Goal: Information Seeking & Learning: Learn about a topic

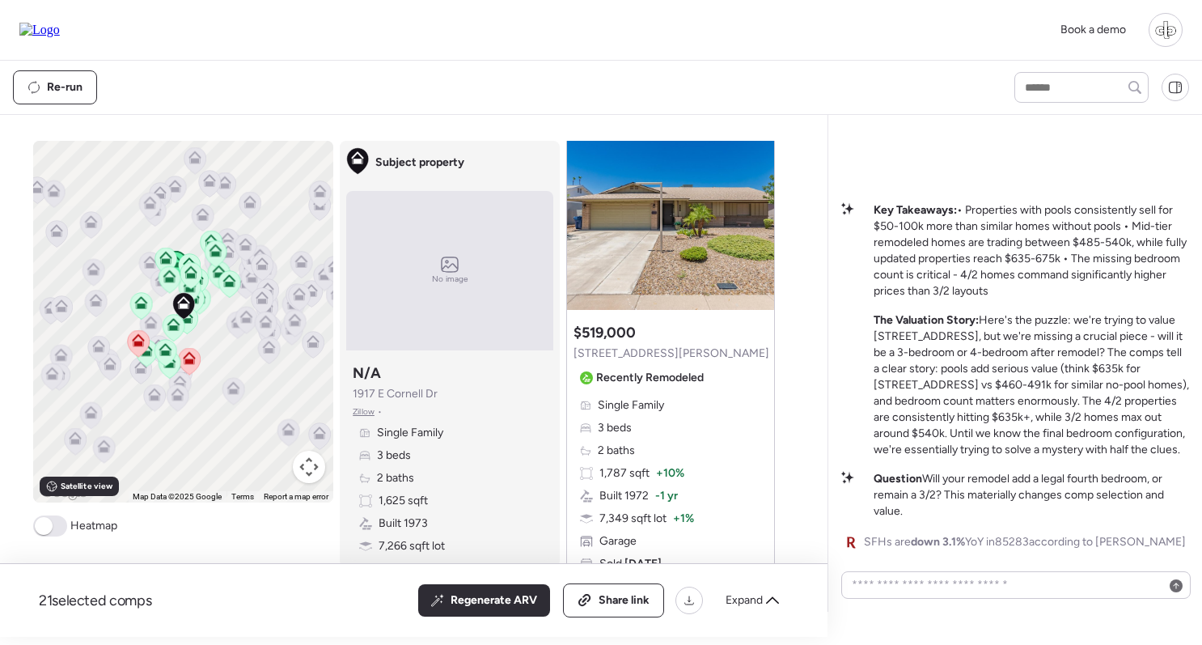
scroll to position [110, 0]
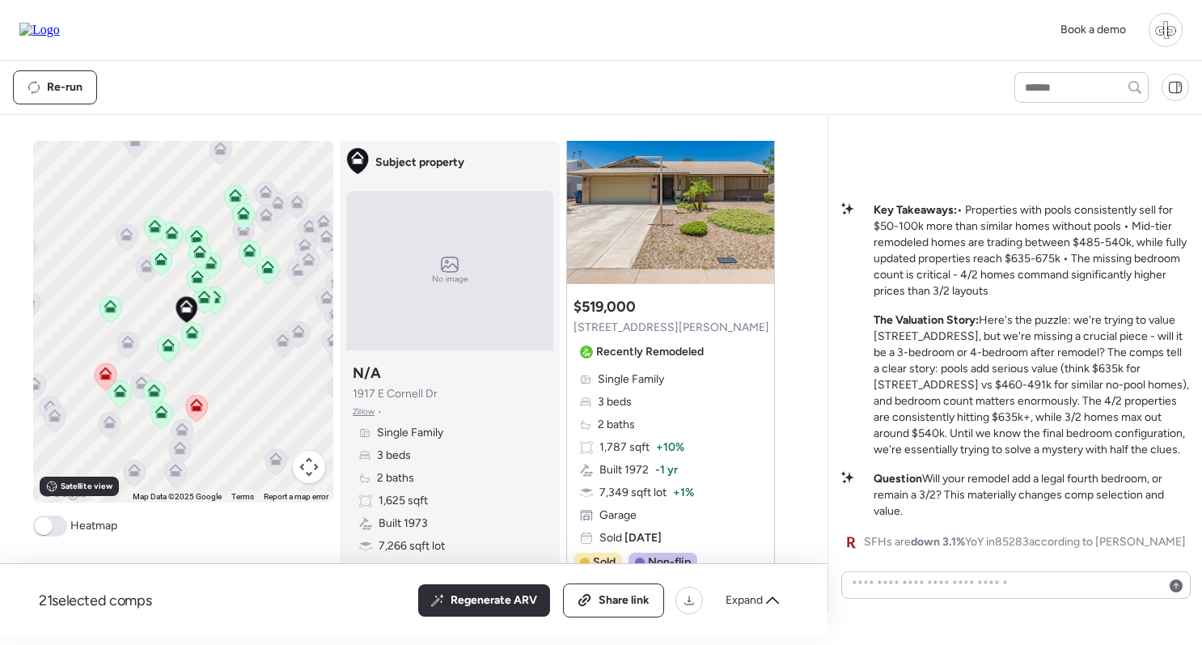
click at [200, 300] on icon at bounding box center [203, 300] width 11 height 5
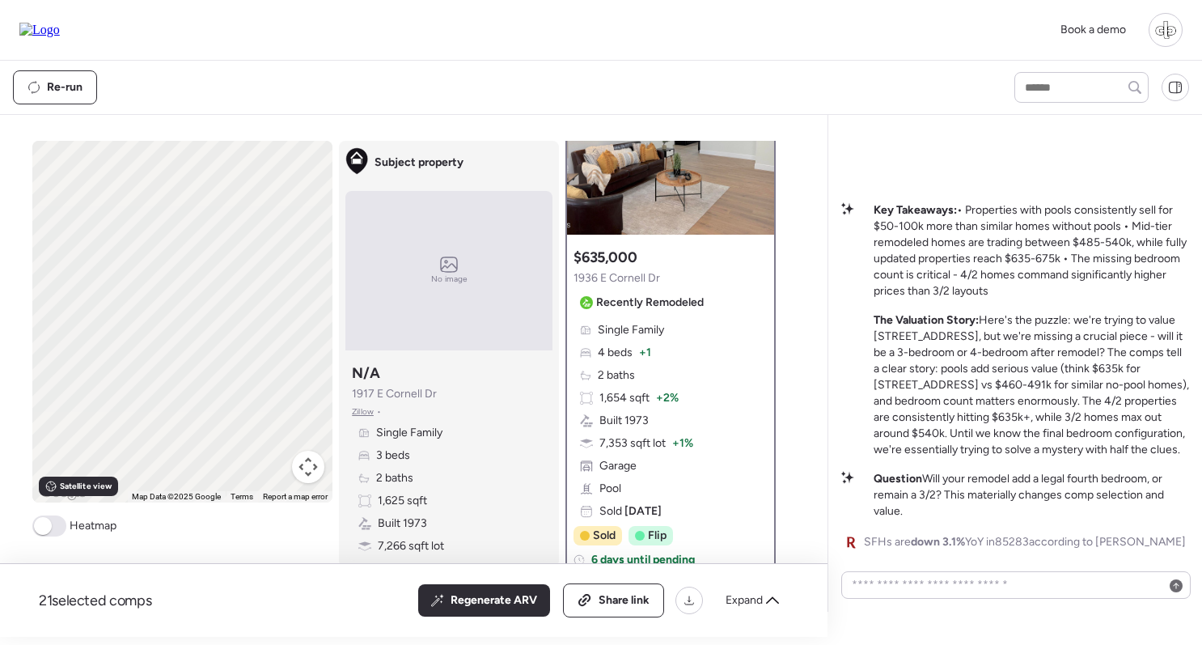
scroll to position [0, 0]
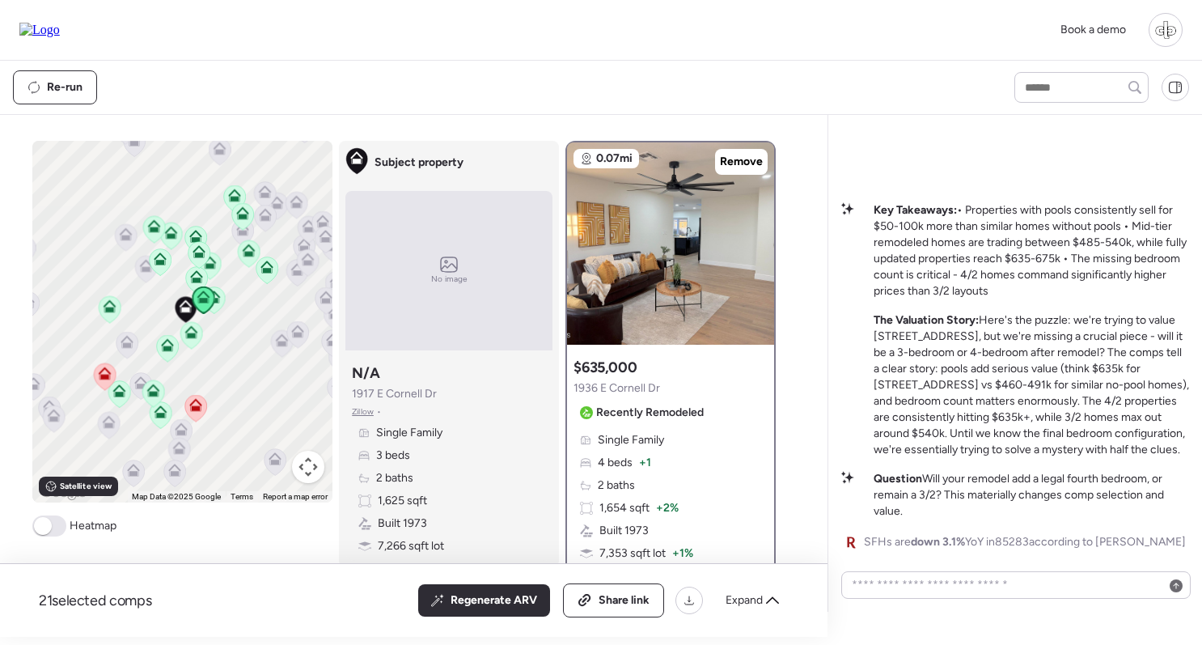
click at [220, 300] on icon at bounding box center [214, 299] width 22 height 27
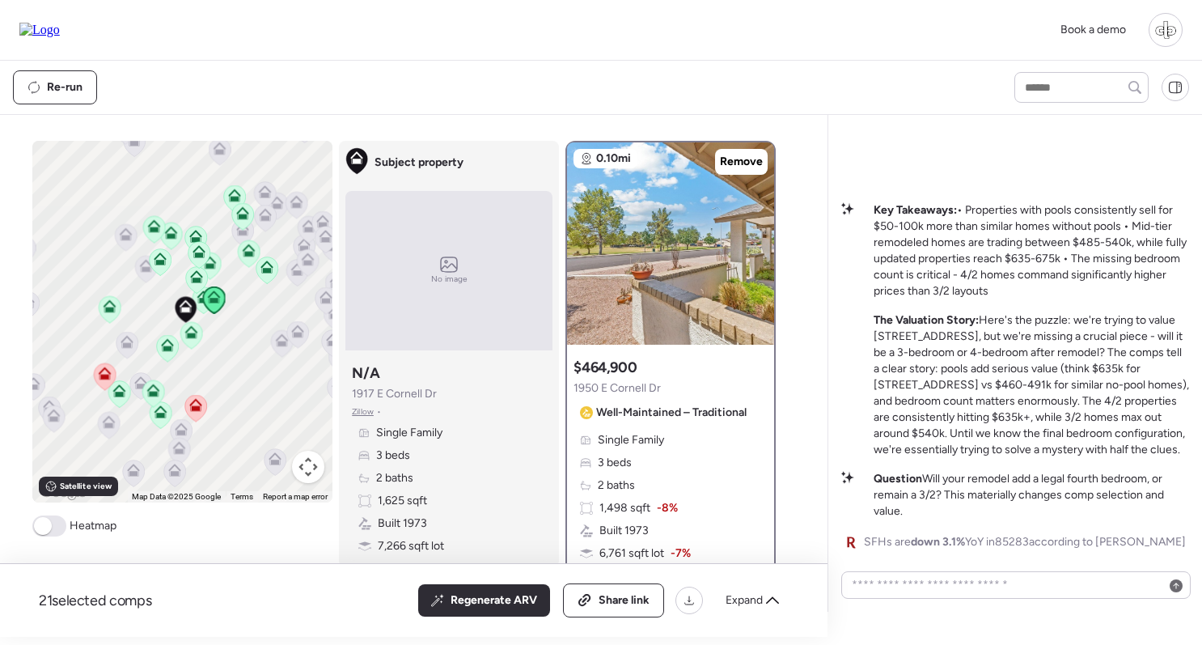
click at [195, 278] on icon at bounding box center [196, 276] width 13 height 13
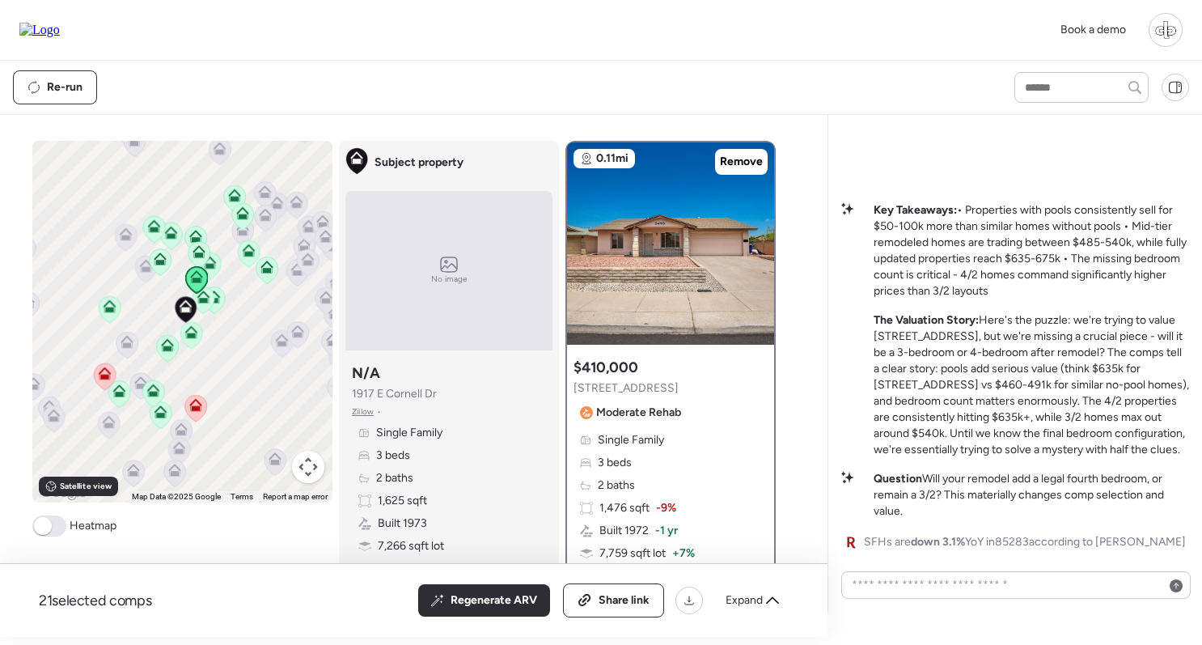
click at [210, 262] on icon at bounding box center [209, 262] width 13 height 13
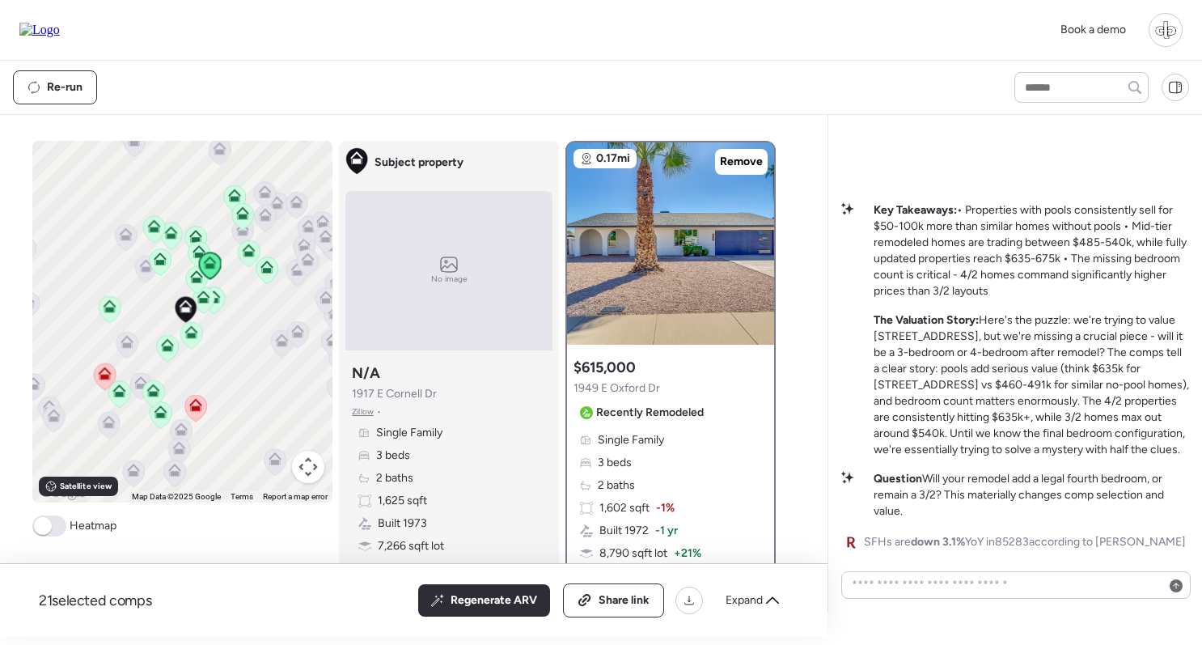
click at [193, 250] on icon at bounding box center [199, 251] width 13 height 13
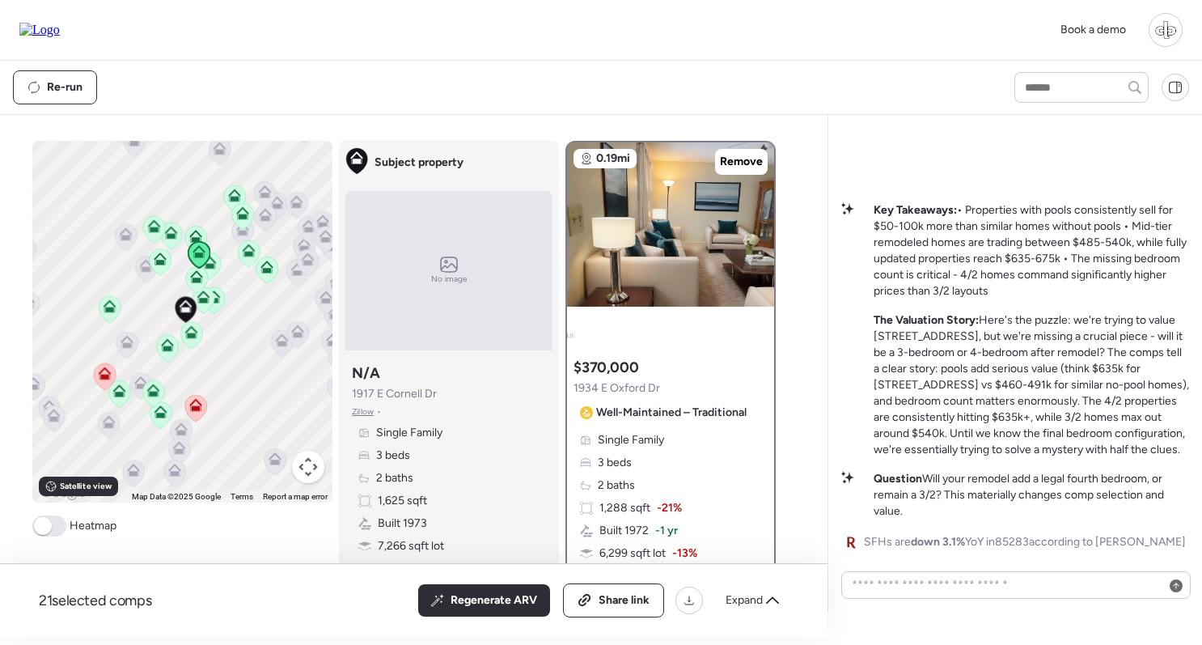
click at [193, 232] on icon at bounding box center [195, 236] width 13 height 13
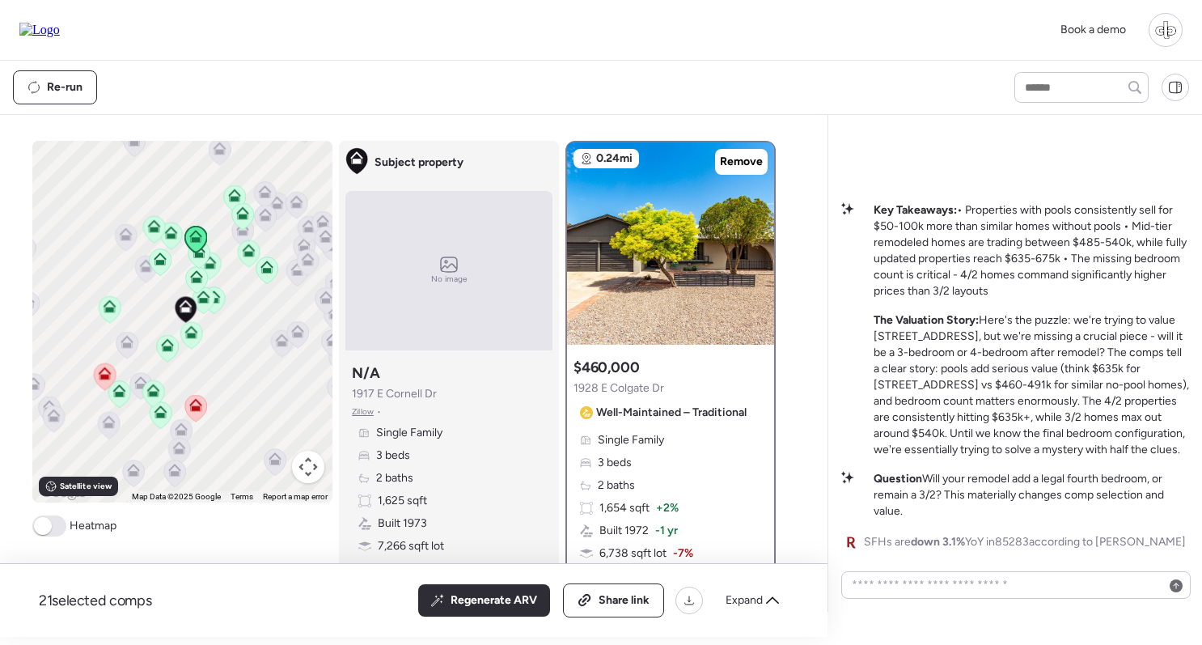
click at [155, 261] on icon at bounding box center [160, 262] width 11 height 5
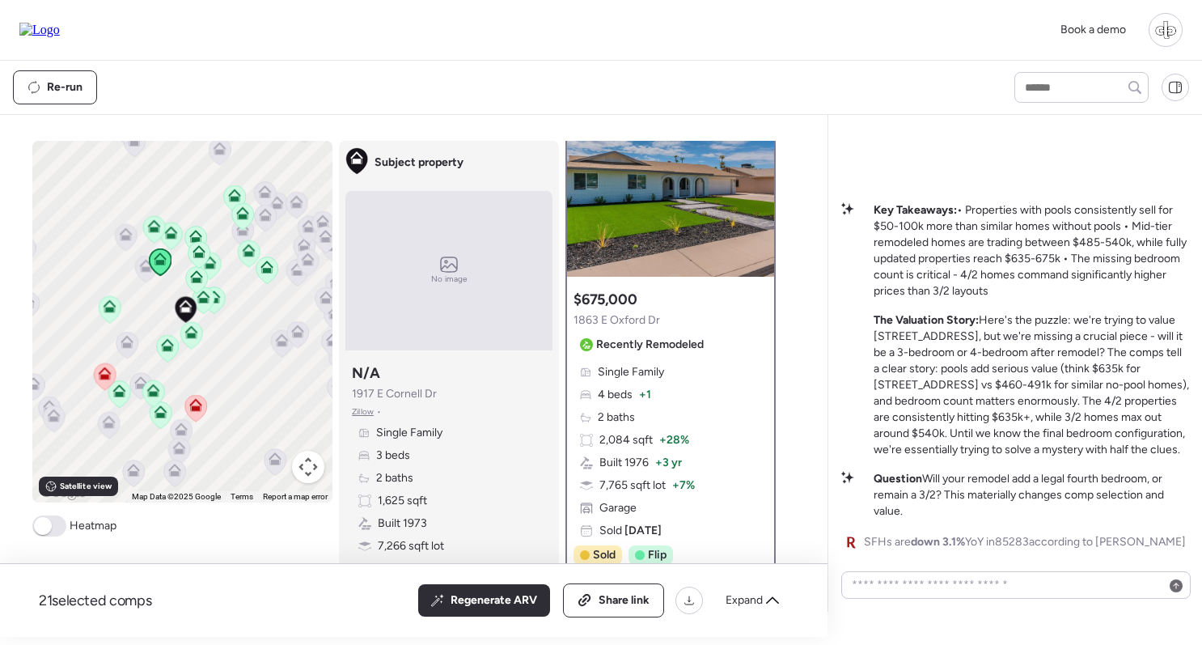
scroll to position [66, 0]
click at [152, 392] on icon at bounding box center [152, 393] width 11 height 5
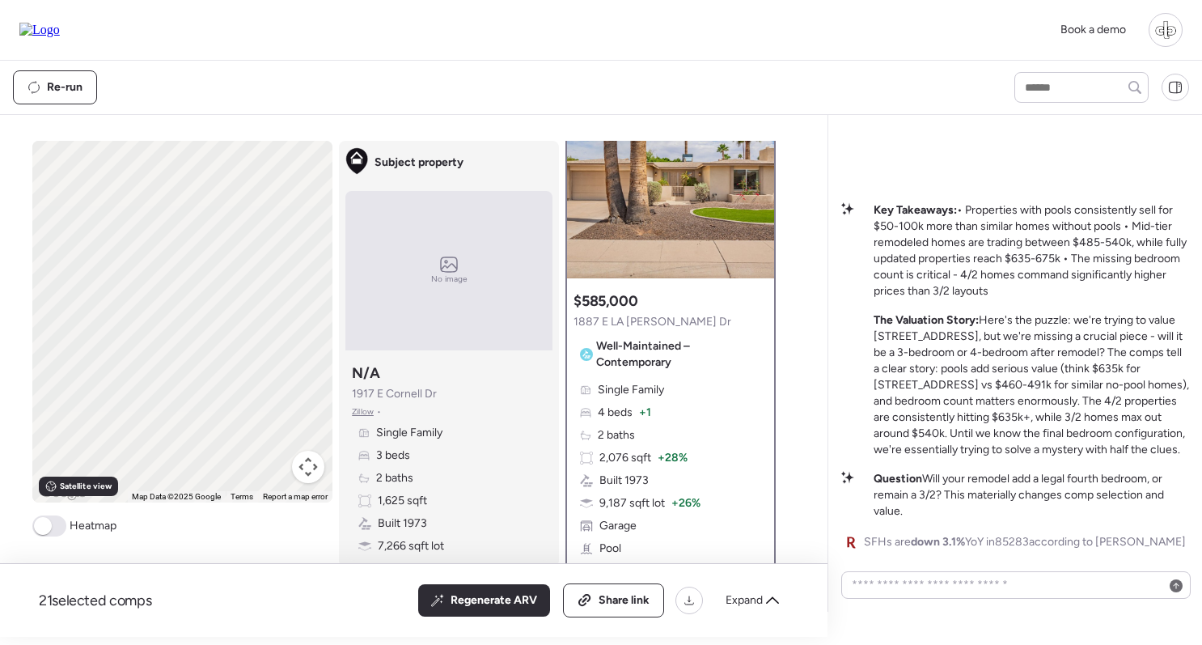
scroll to position [0, 0]
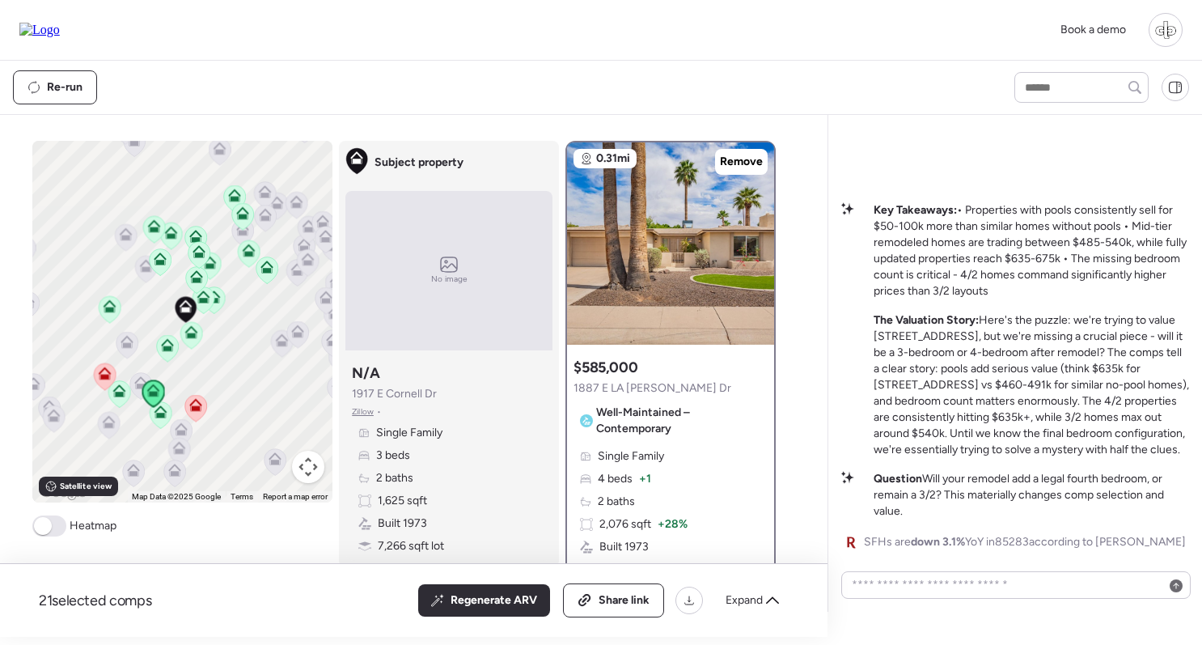
click at [165, 418] on icon at bounding box center [160, 411] width 13 height 13
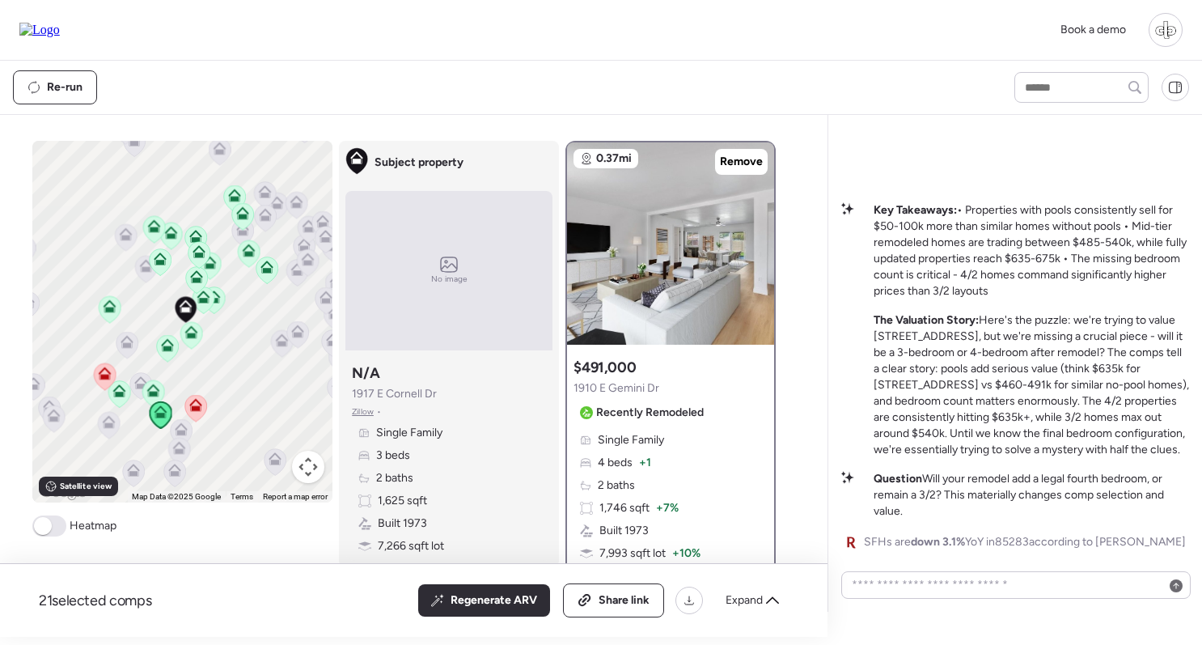
click at [112, 395] on icon at bounding box center [118, 390] width 13 height 13
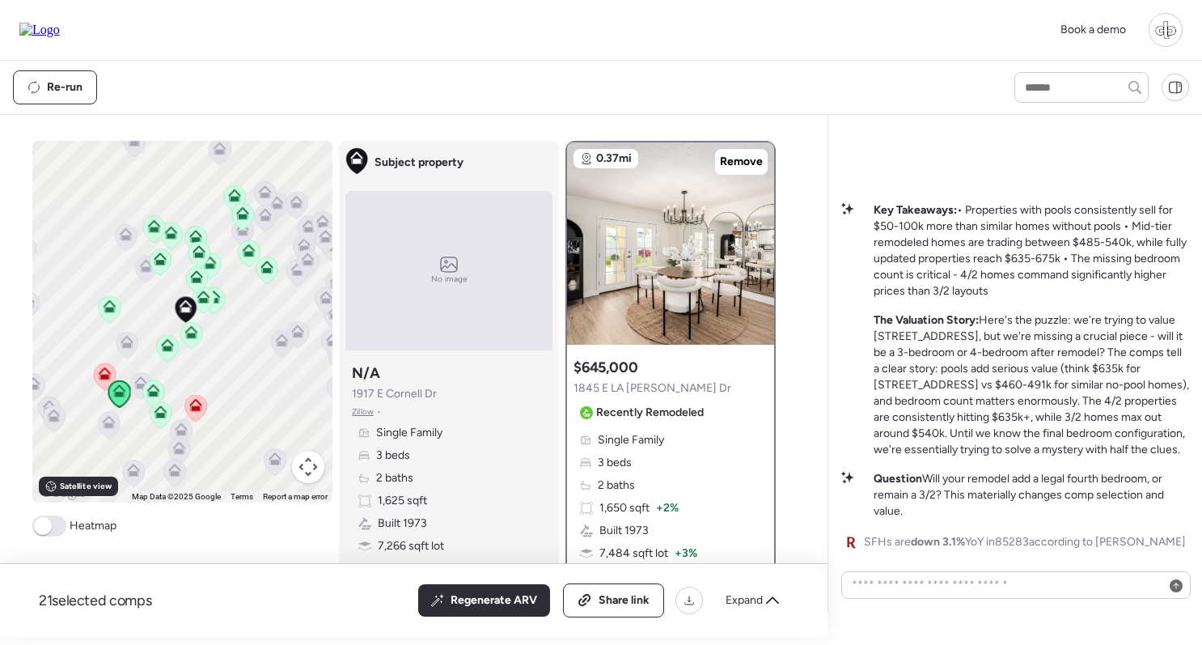
click at [168, 352] on icon at bounding box center [167, 348] width 22 height 27
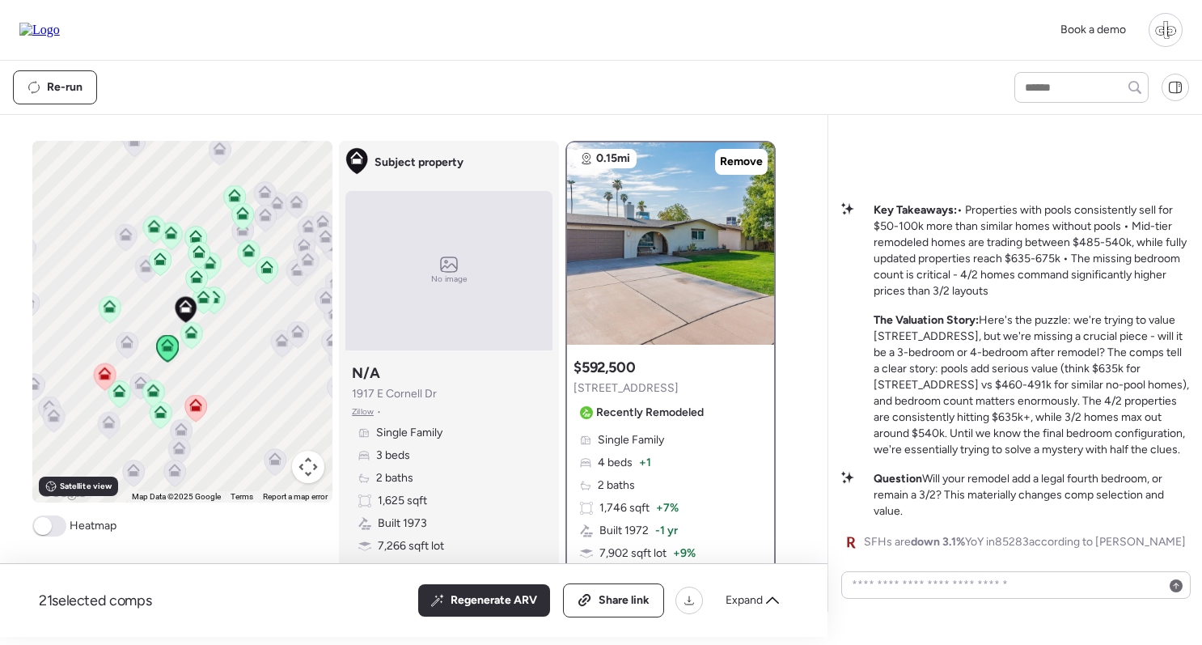
click at [186, 346] on icon at bounding box center [191, 335] width 22 height 27
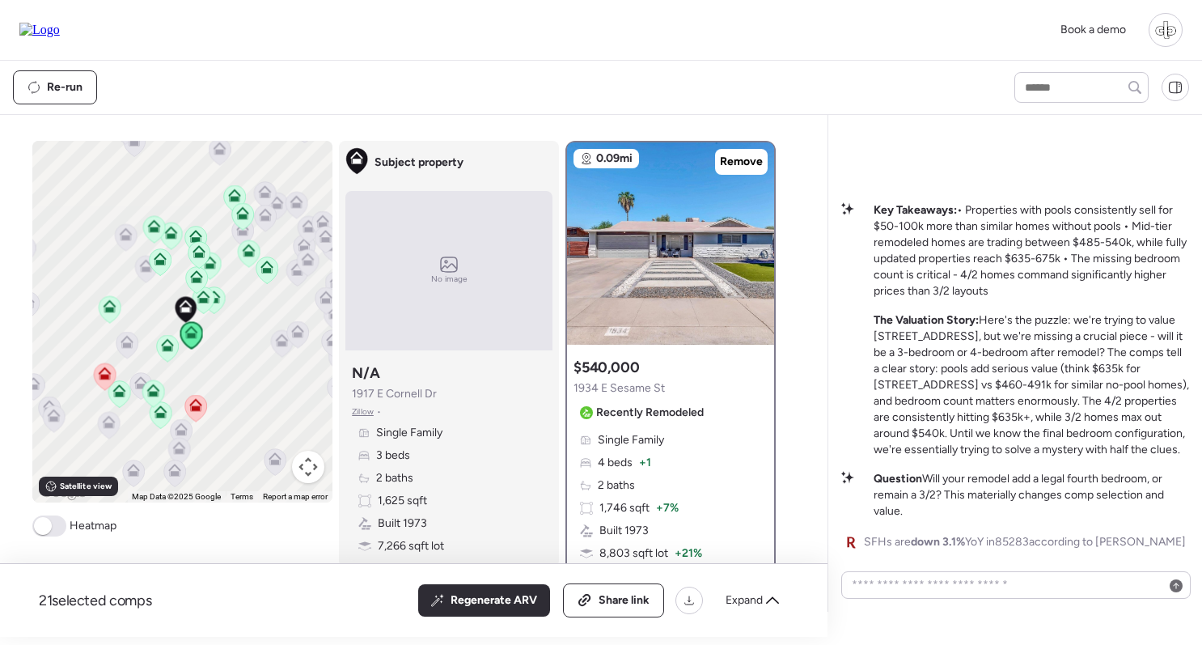
click at [197, 302] on icon at bounding box center [203, 296] width 13 height 13
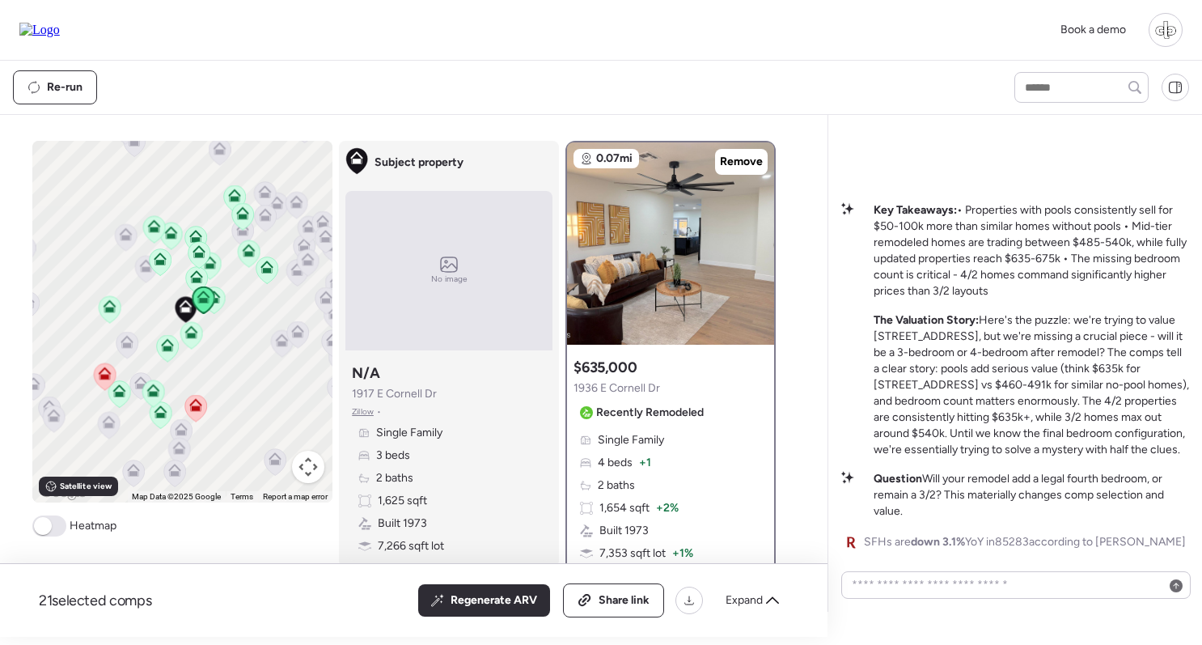
click at [224, 302] on icon at bounding box center [214, 299] width 22 height 27
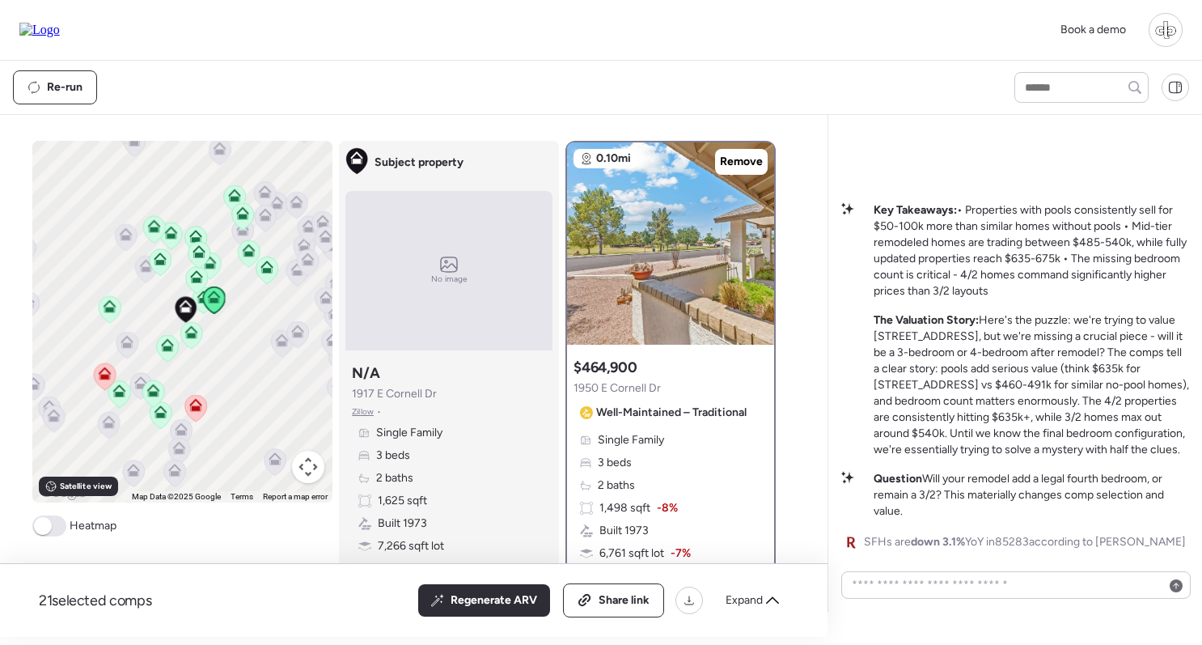
click at [272, 269] on icon at bounding box center [266, 270] width 11 height 5
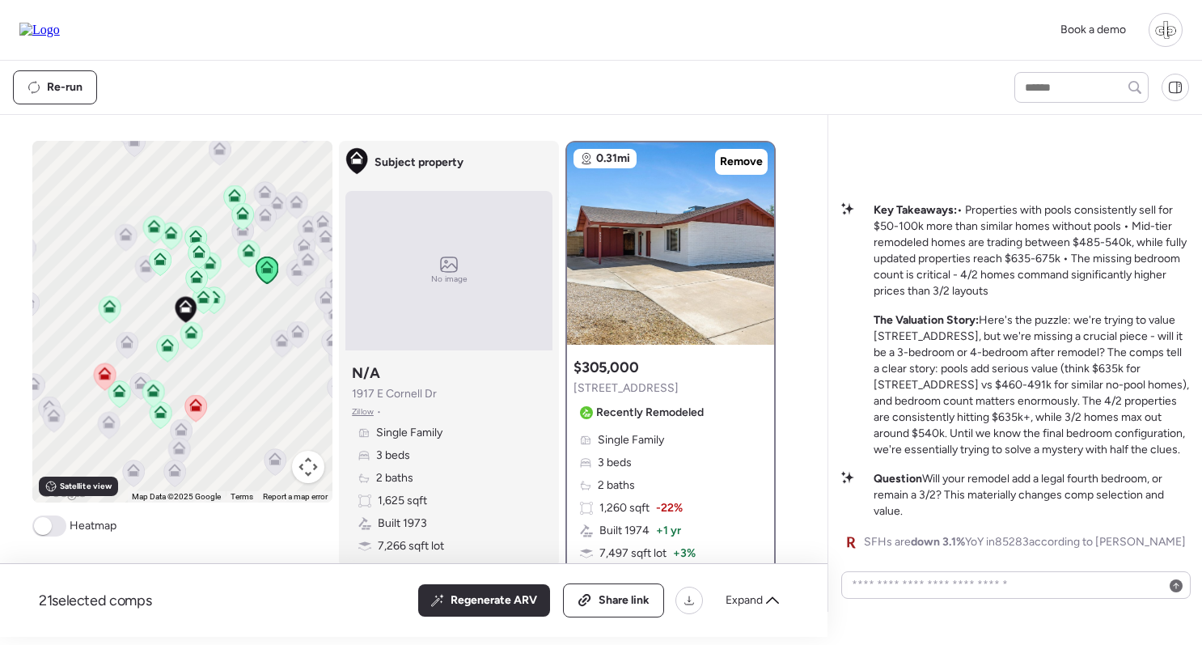
click at [250, 255] on icon at bounding box center [248, 253] width 11 height 5
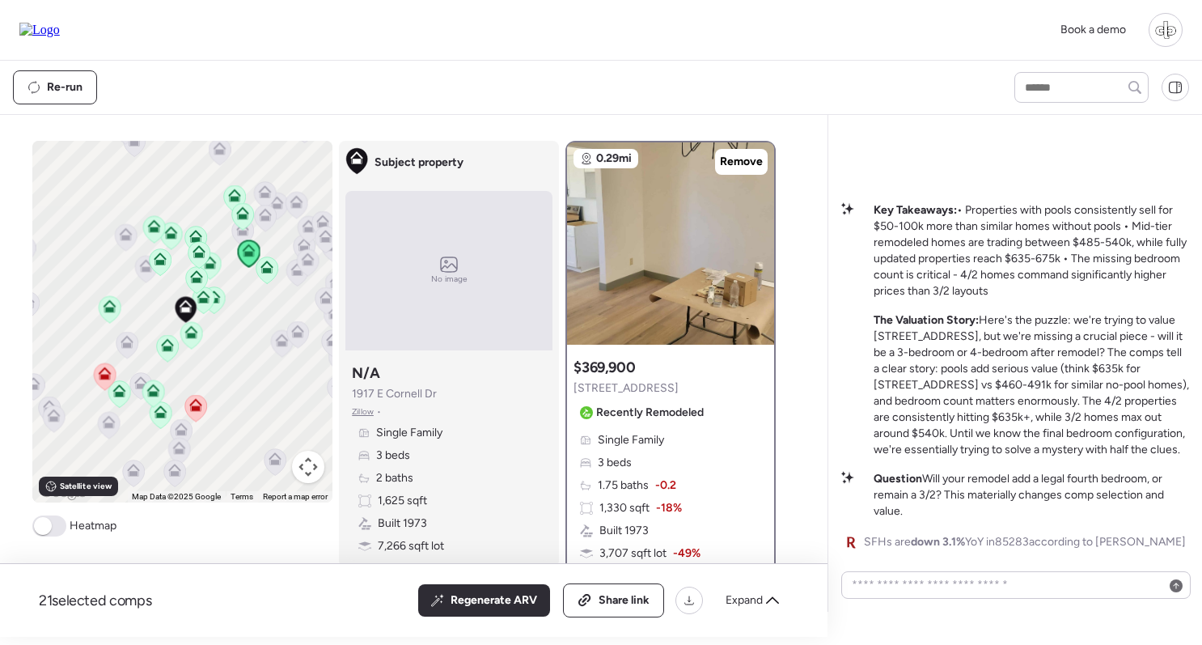
click at [240, 217] on icon at bounding box center [242, 216] width 11 height 5
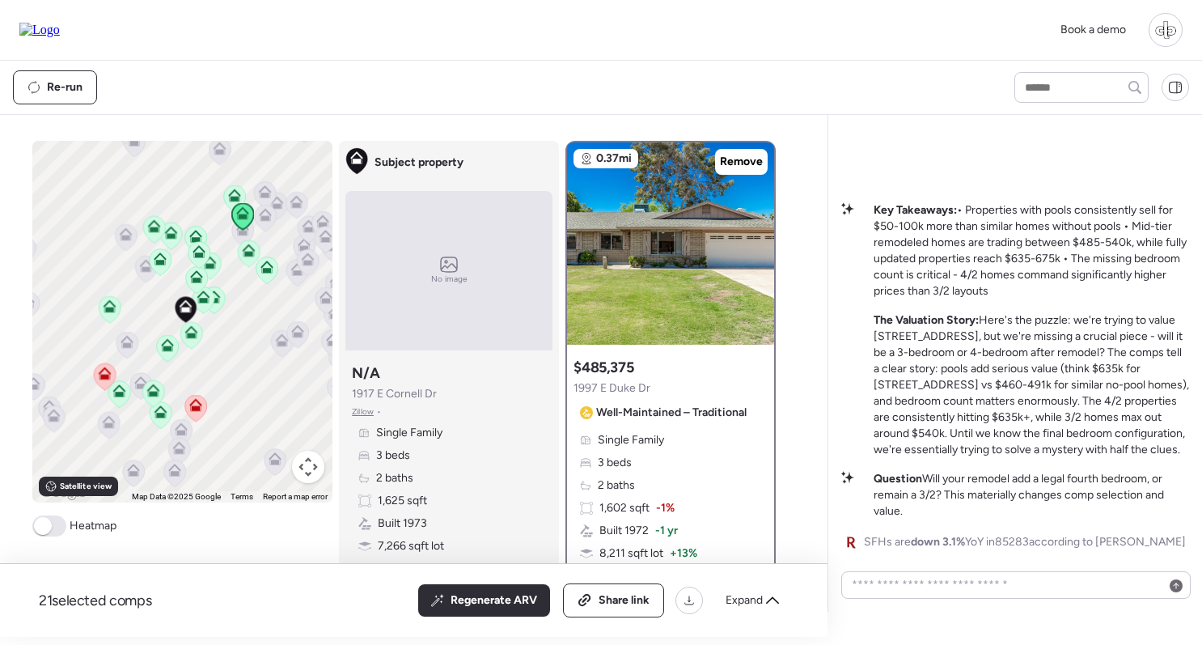
click at [231, 193] on icon at bounding box center [234, 192] width 12 height 7
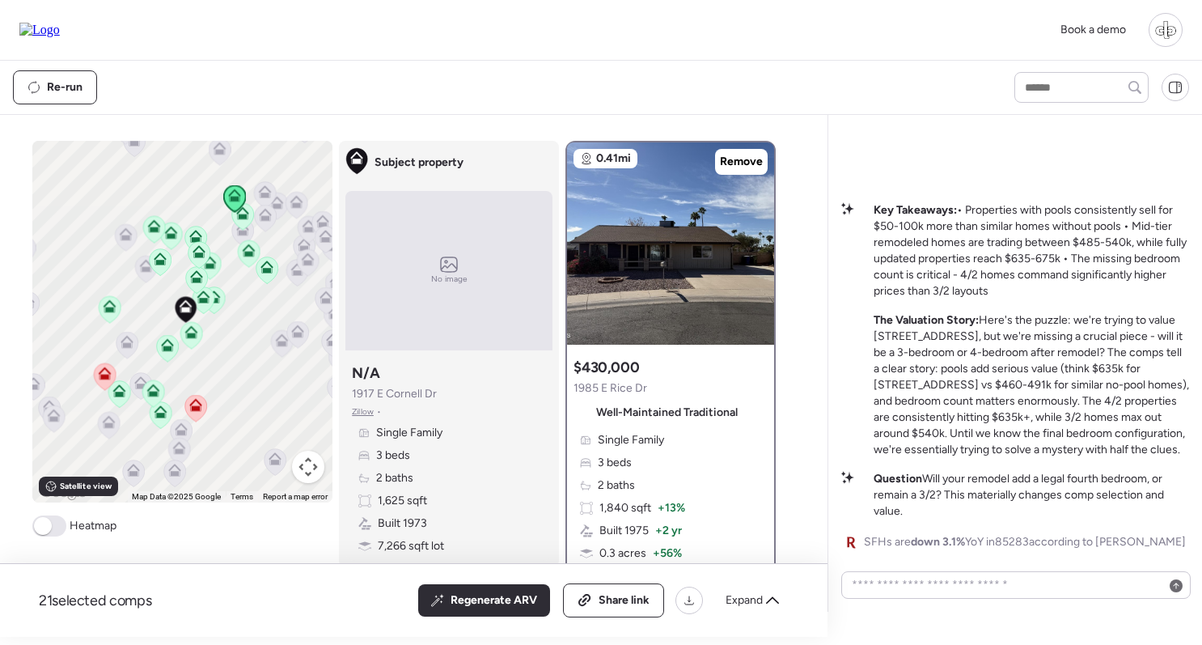
click at [261, 269] on div at bounding box center [267, 272] width 23 height 30
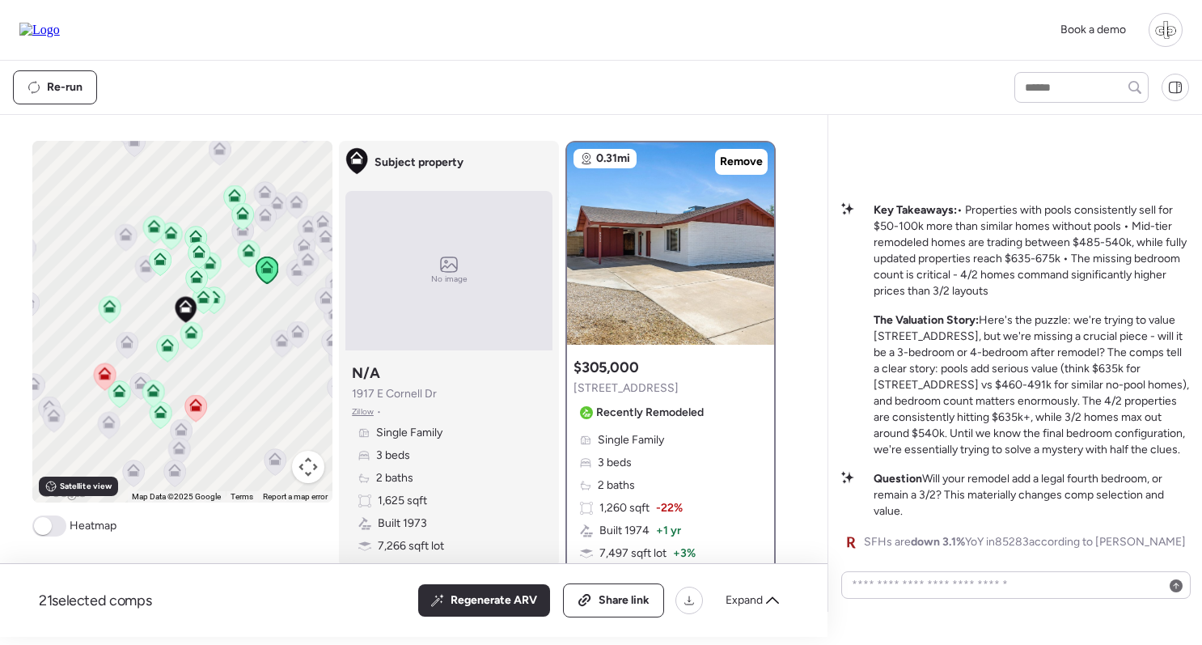
click at [155, 234] on icon at bounding box center [154, 229] width 22 height 27
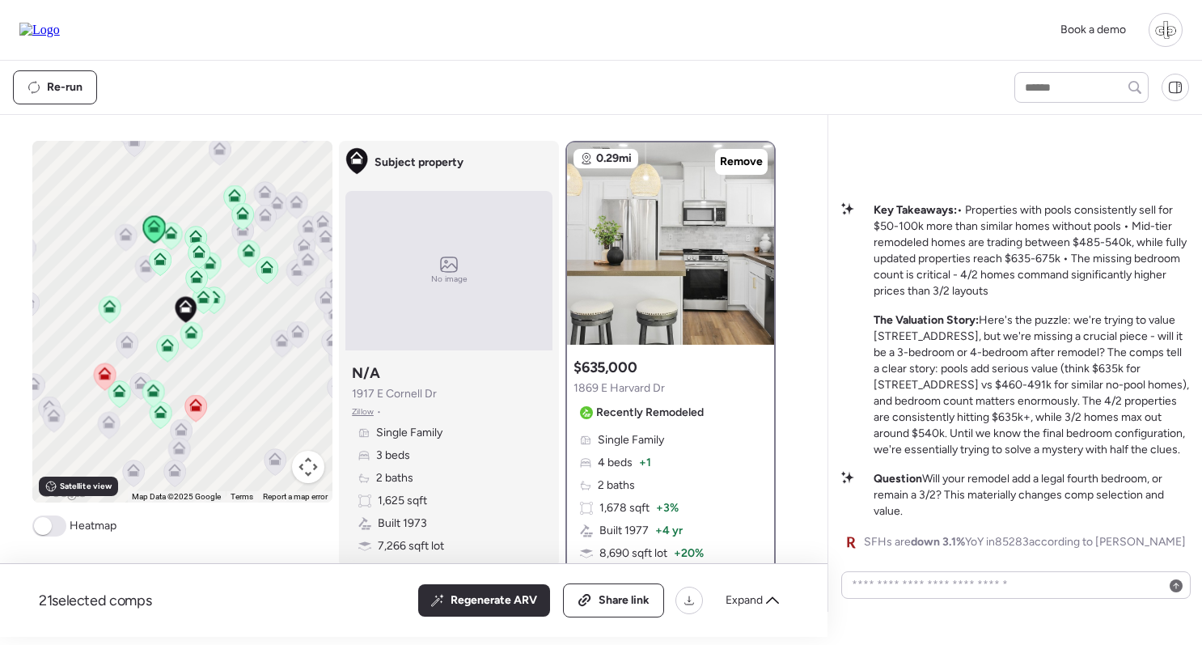
click at [172, 235] on icon at bounding box center [170, 235] width 11 height 5
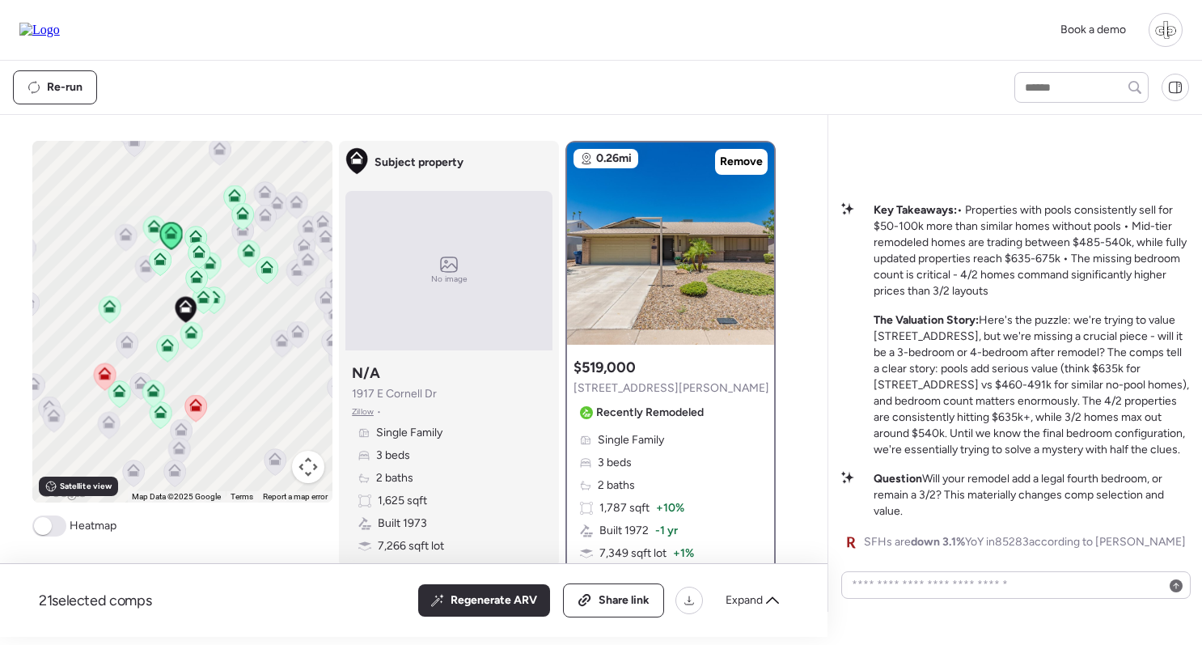
click at [201, 296] on div at bounding box center [196, 281] width 23 height 30
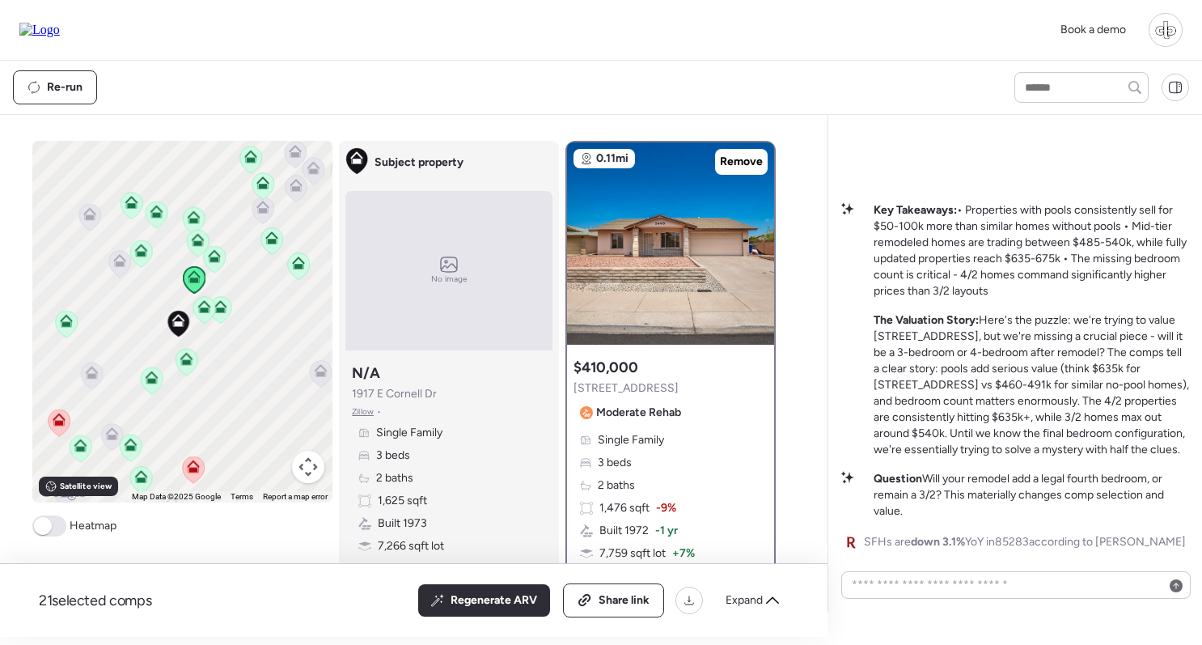
click at [220, 319] on icon at bounding box center [221, 309] width 22 height 27
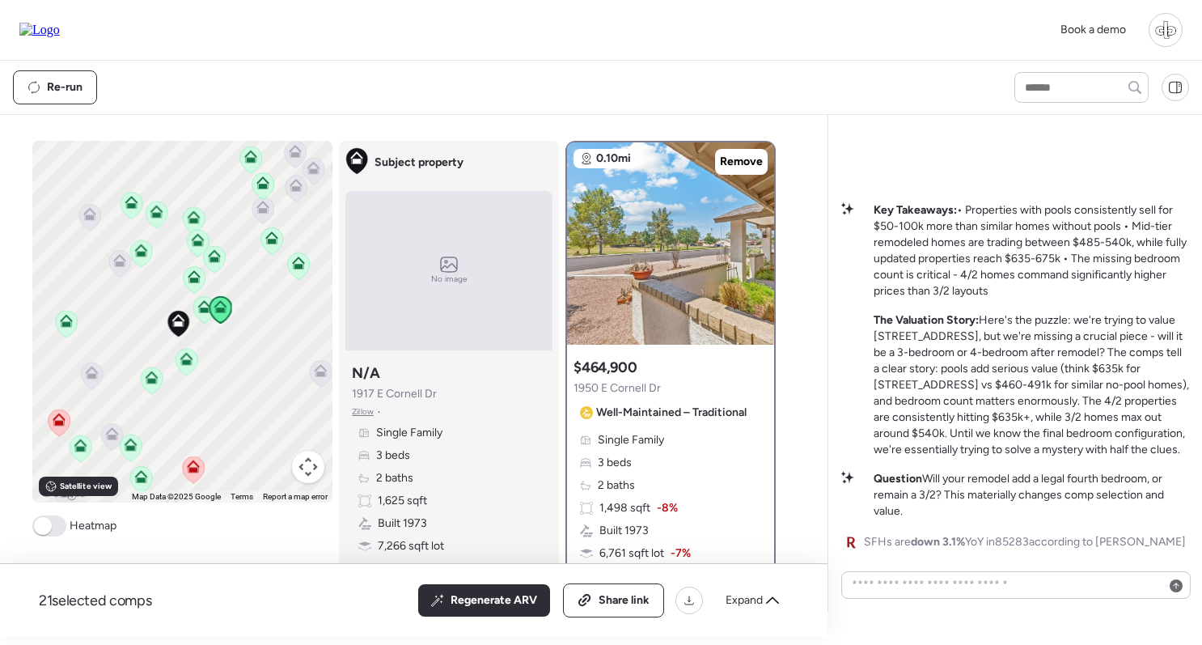
click at [198, 307] on icon at bounding box center [203, 303] width 12 height 7
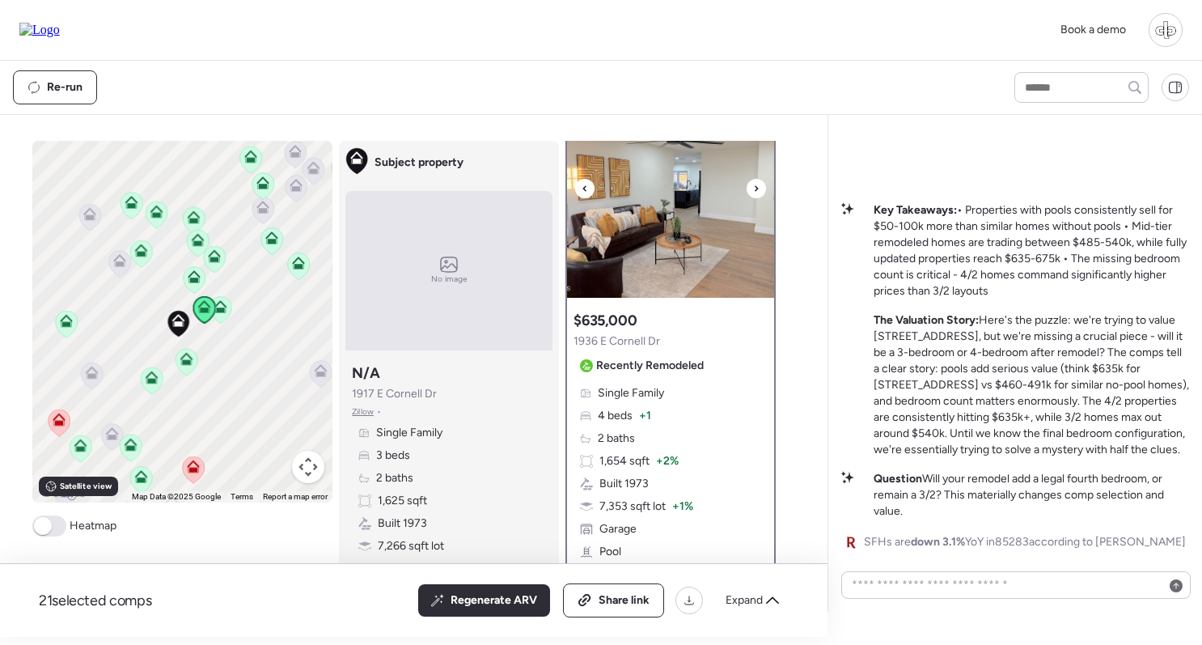
scroll to position [91, 0]
